Goal: Find specific page/section

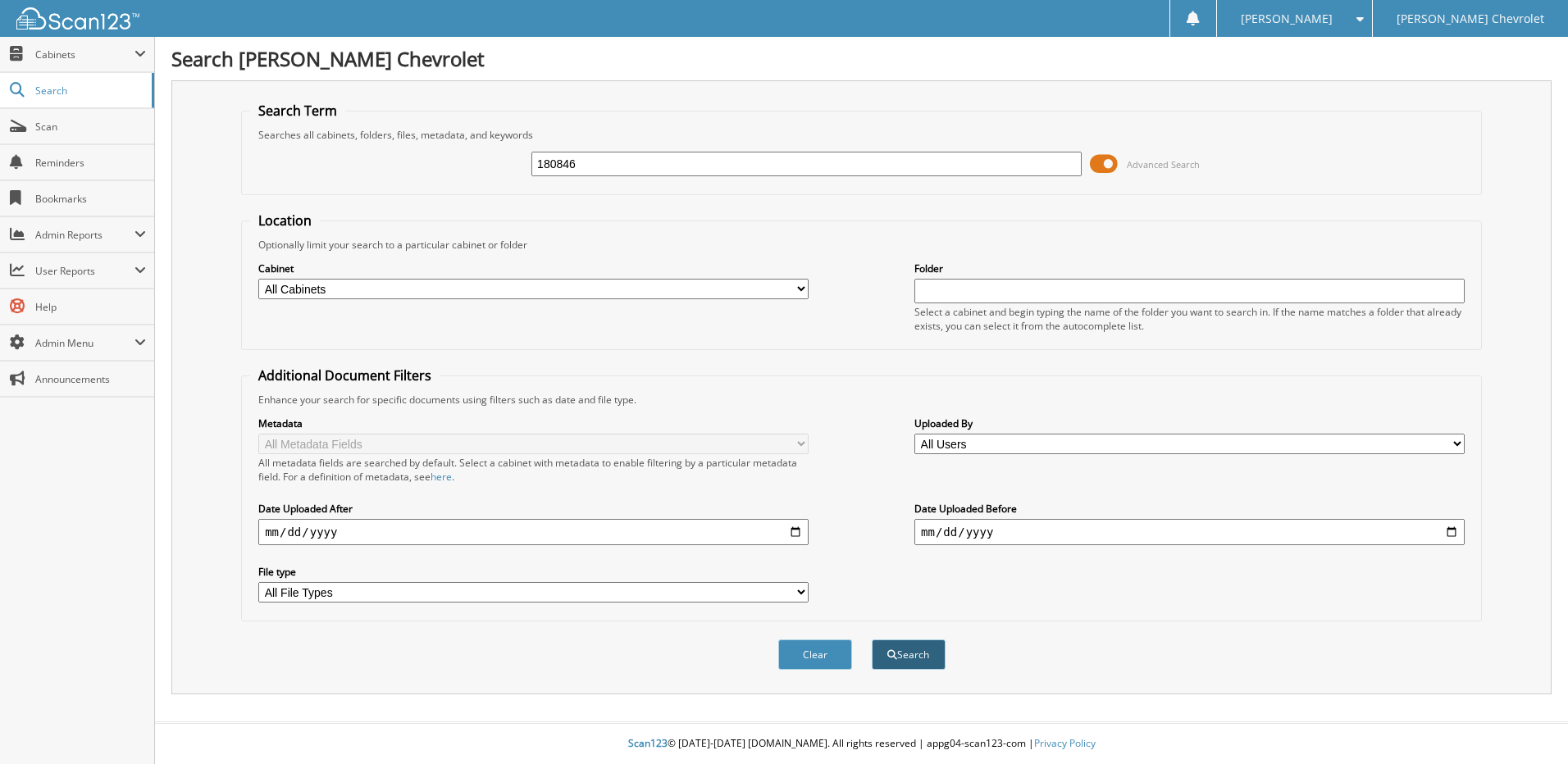
type input "180846"
click at [903, 658] on button "Search" at bounding box center [909, 655] width 74 height 30
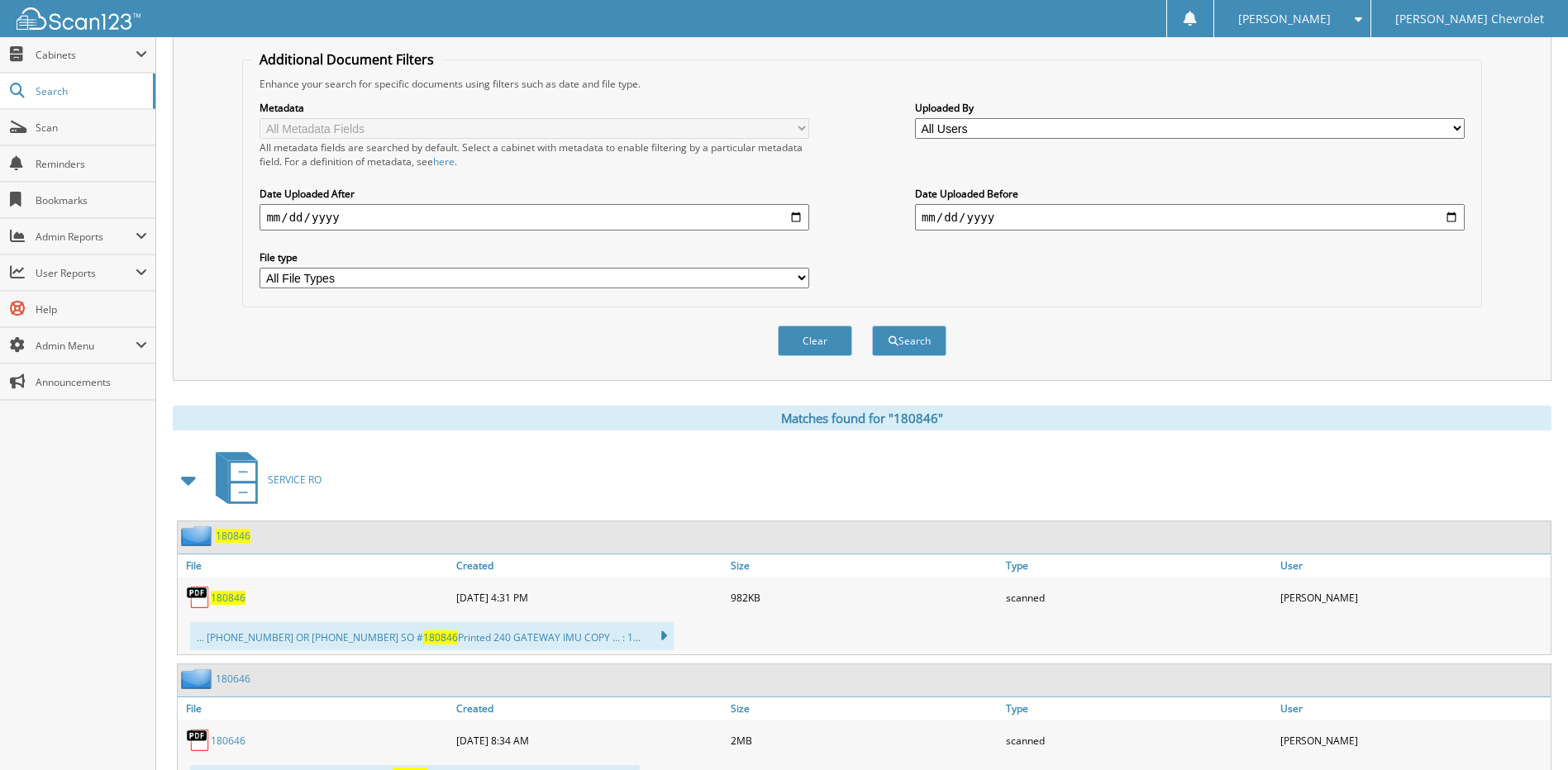
scroll to position [330, 0]
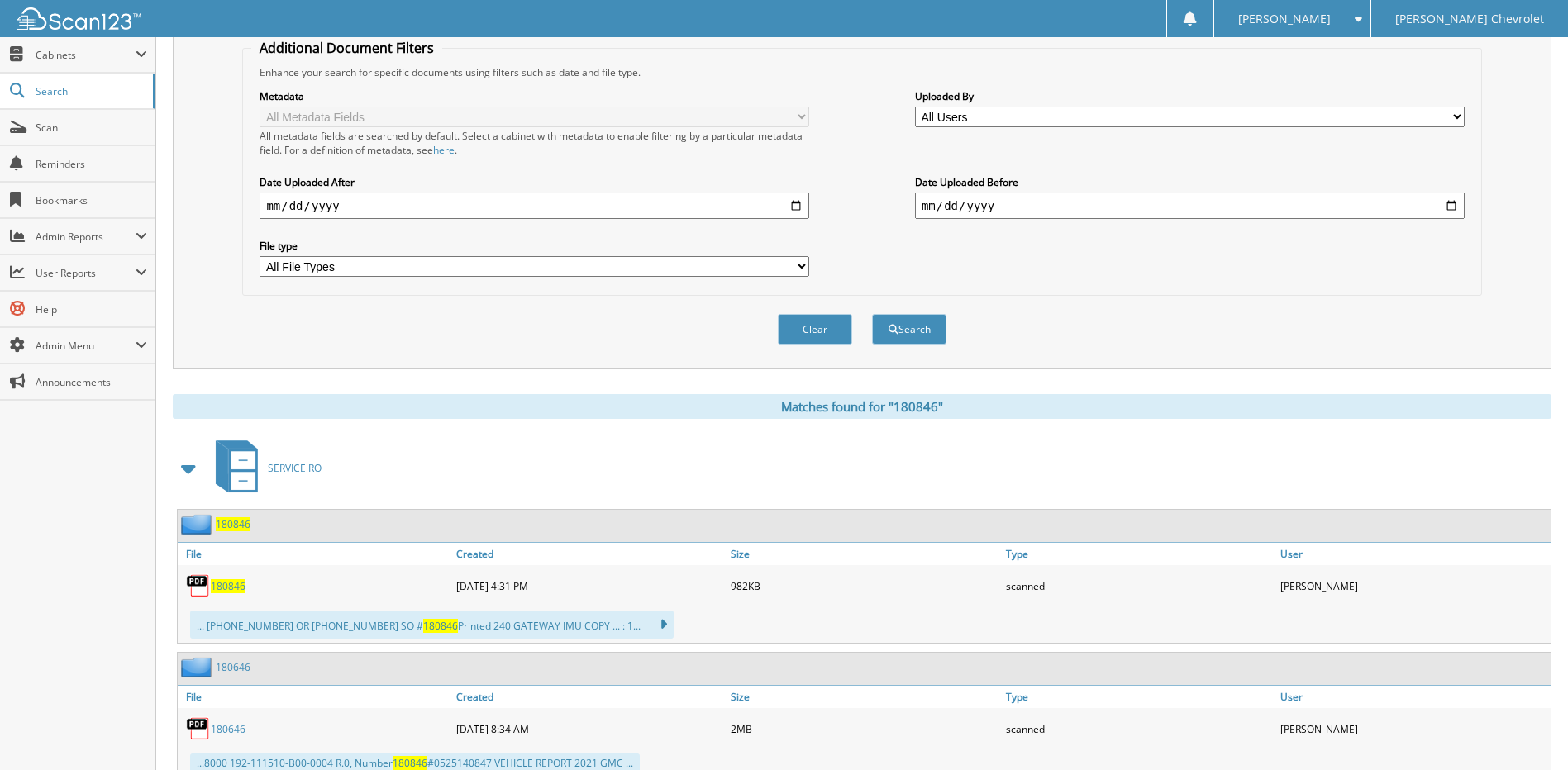
click at [226, 590] on span "180846" at bounding box center [227, 586] width 35 height 14
click at [64, 124] on span "Scan" at bounding box center [92, 128] width 112 height 14
